Goal: Find specific page/section

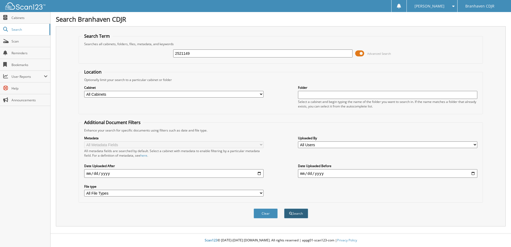
type input "2521149"
click at [295, 212] on button "Search" at bounding box center [296, 214] width 24 height 10
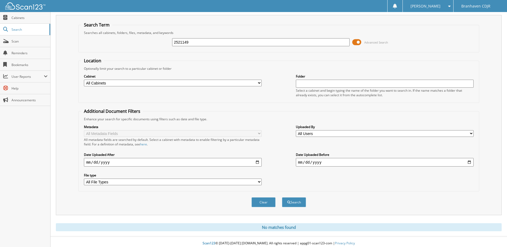
scroll to position [14, 0]
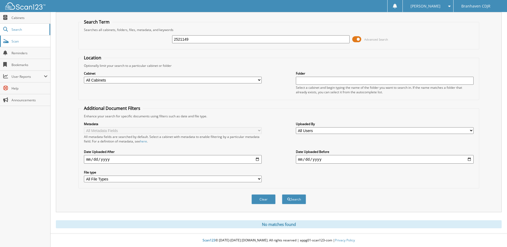
click at [14, 43] on span "Scan" at bounding box center [29, 41] width 36 height 5
